Goal: Information Seeking & Learning: Understand process/instructions

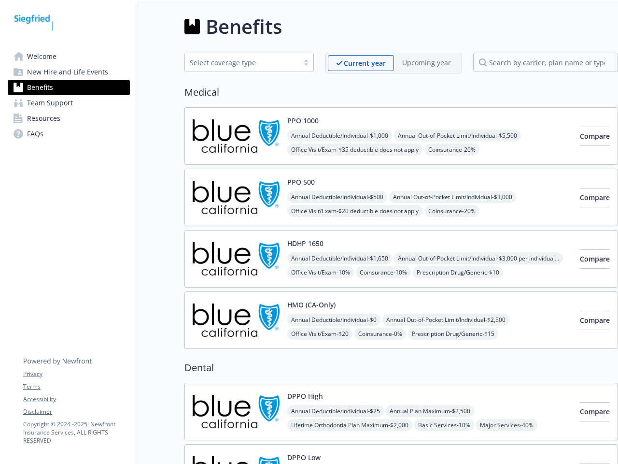
click at [76, 399] on link "Accessibility" at bounding box center [76, 398] width 106 height 9
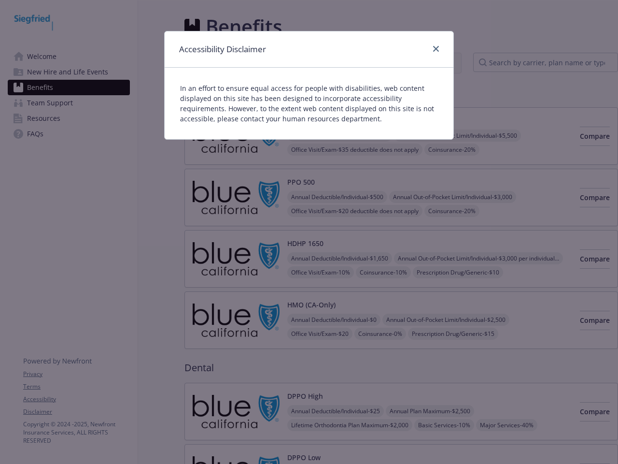
click at [76, 411] on div "Accessibility Disclaimer In an effort to ensure equal access for people with di…" at bounding box center [309, 232] width 618 height 464
click at [361, 63] on div "Accessibility Disclaimer" at bounding box center [309, 49] width 289 height 36
click at [426, 62] on div "Accessibility Disclaimer" at bounding box center [309, 49] width 289 height 36
click at [303, 120] on p "In an effort to ensure equal access for people with disabilities, web content d…" at bounding box center [309, 103] width 258 height 41
click at [341, 135] on div "In an effort to ensure equal access for people with disabilities, web content d…" at bounding box center [309, 103] width 289 height 71
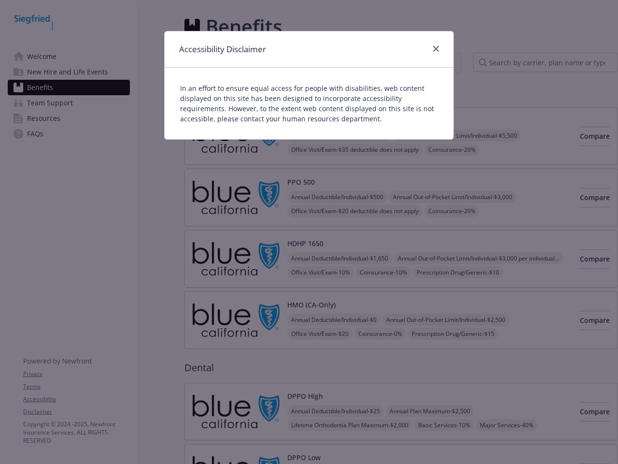
click at [462, 135] on div "Accessibility Disclaimer In an effort to ensure equal access for people with di…" at bounding box center [309, 232] width 618 height 464
click at [356, 149] on div "Accessibility Disclaimer In an effort to ensure equal access for people with di…" at bounding box center [309, 232] width 618 height 464
click at [456, 149] on div "Accessibility Disclaimer In an effort to ensure equal access for people with di…" at bounding box center [309, 232] width 618 height 464
click at [579, 136] on div "Accessibility Disclaimer In an effort to ensure equal access for people with di…" at bounding box center [309, 232] width 618 height 464
